Goal: Check status: Check status

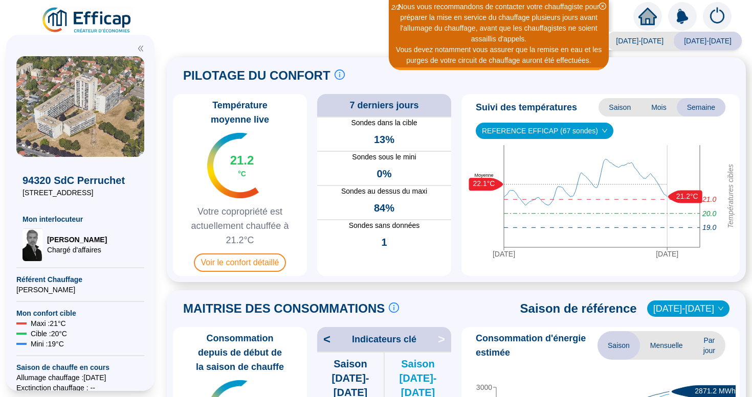
click at [604, 8] on icon "close-circle" at bounding box center [602, 6] width 7 height 7
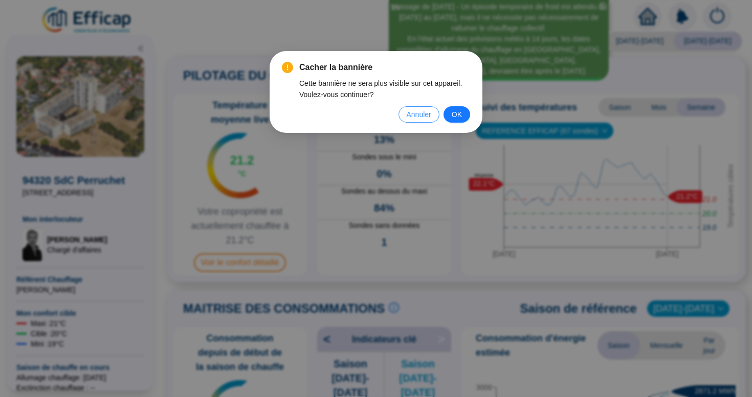
click at [423, 115] on span "Annuler" at bounding box center [419, 114] width 25 height 11
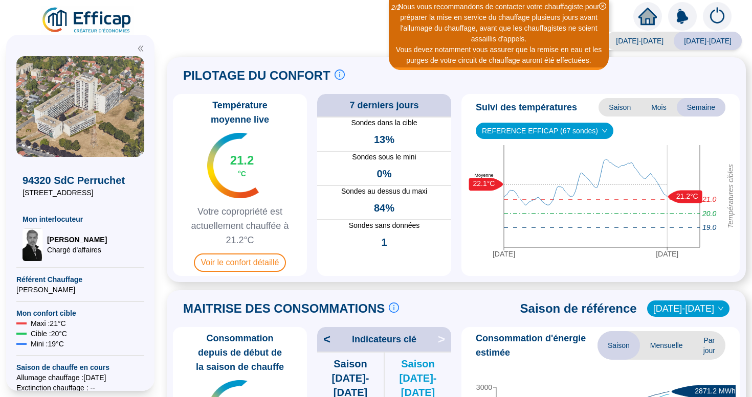
click at [603, 7] on icon "close-circle" at bounding box center [602, 6] width 7 height 7
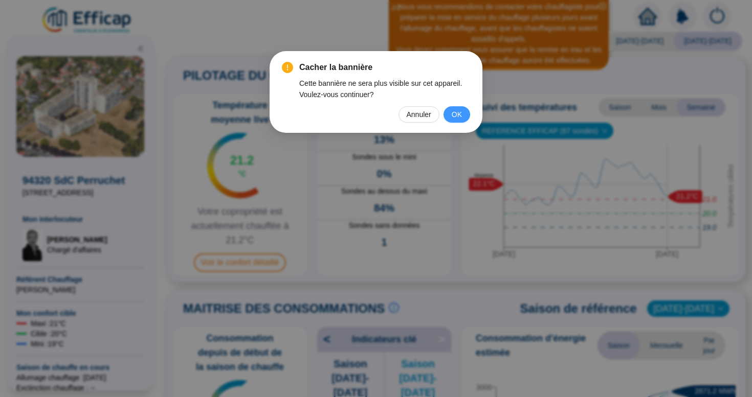
click at [462, 116] on button "OK" at bounding box center [456, 114] width 27 height 16
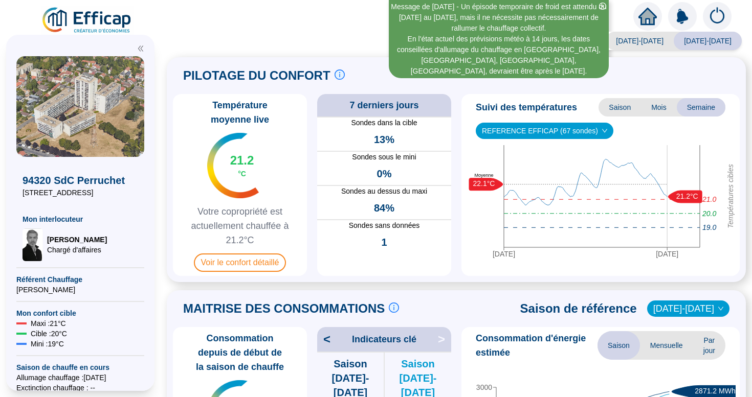
click at [602, 5] on icon "close-circle" at bounding box center [602, 6] width 7 height 7
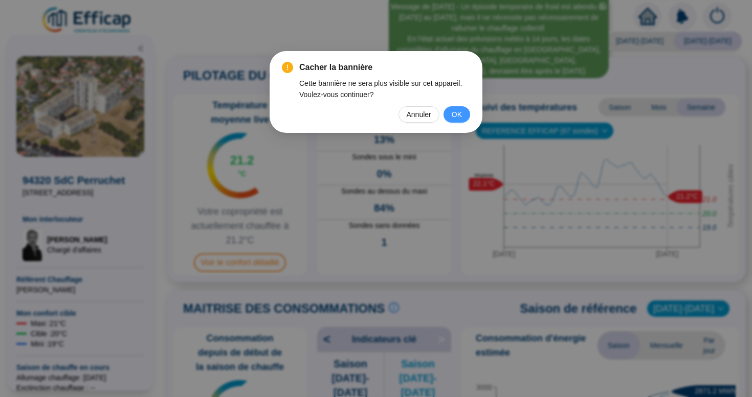
click at [449, 116] on button "OK" at bounding box center [456, 114] width 27 height 16
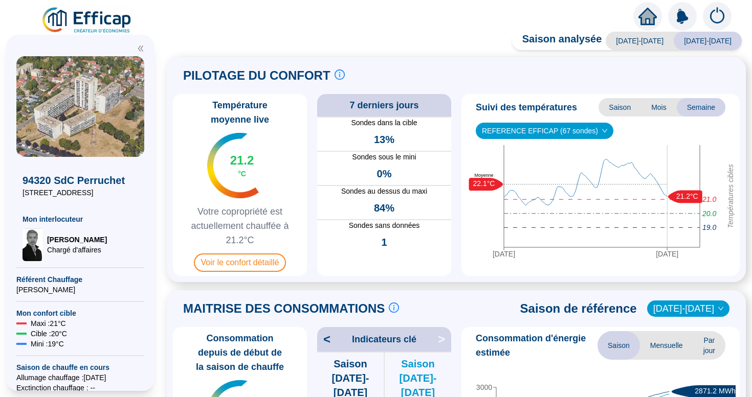
click at [507, 73] on div "PILOTAGE DU CONFORT Le pilotage du confort est fondamental pour le confort de t…" at bounding box center [456, 75] width 567 height 25
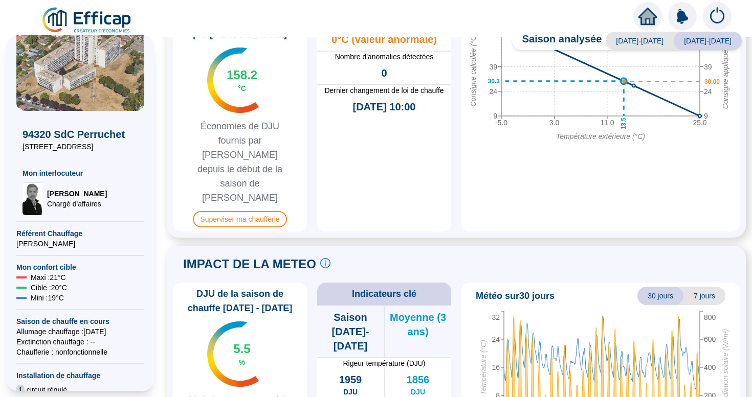
scroll to position [642, 0]
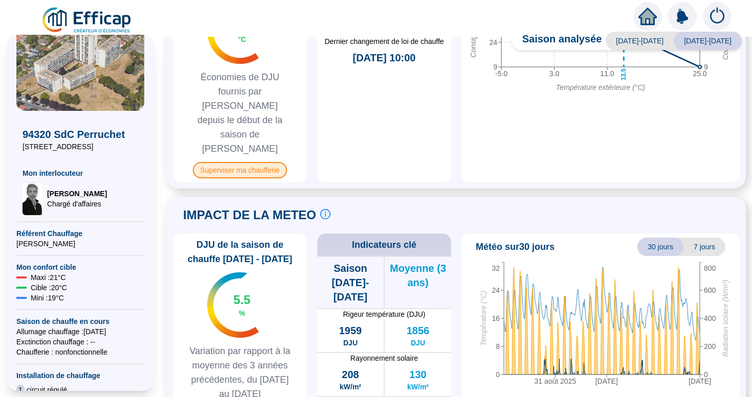
click at [251, 162] on span "Superviser ma chaufferie" at bounding box center [240, 170] width 94 height 16
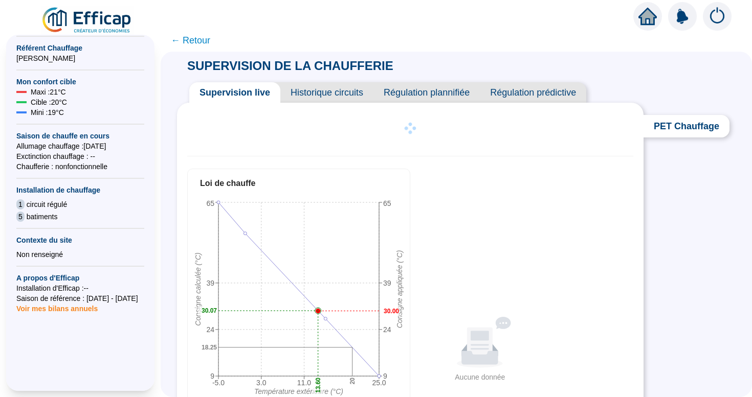
click at [253, 92] on span "Supervision live" at bounding box center [234, 92] width 91 height 20
